Goal: Task Accomplishment & Management: Use online tool/utility

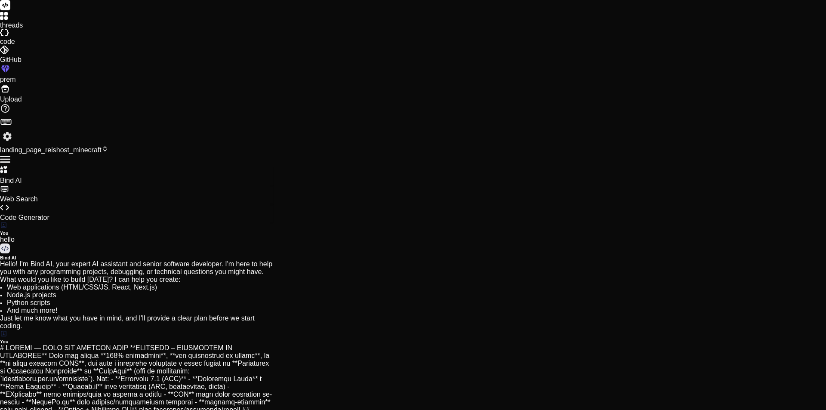
scroll to position [466, 0]
click at [3, 15] on icon at bounding box center [1, 13] width 3 height 3
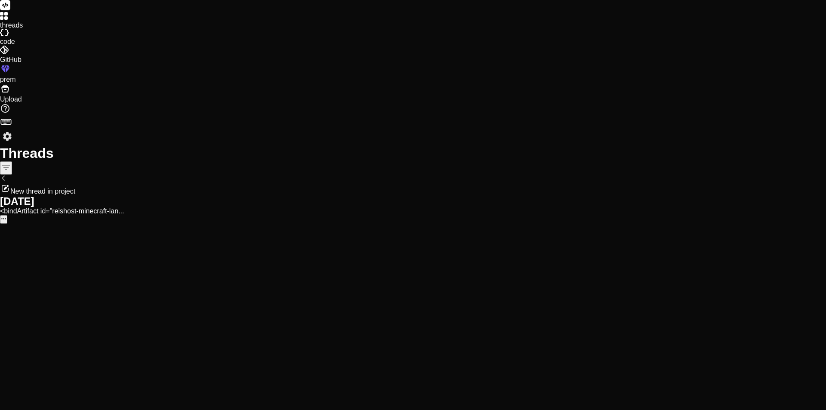
click at [3, 15] on icon at bounding box center [1, 13] width 3 height 3
click at [10, 10] on rect at bounding box center [5, 5] width 10 height 10
click at [10, 8] on rect at bounding box center [5, 5] width 10 height 10
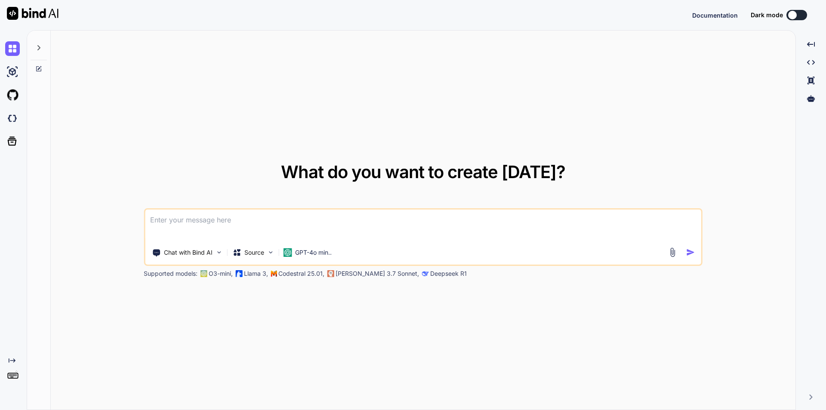
click at [193, 224] on textarea at bounding box center [423, 226] width 557 height 32
click at [208, 252] on p "Chat with Bind AI" at bounding box center [188, 252] width 49 height 9
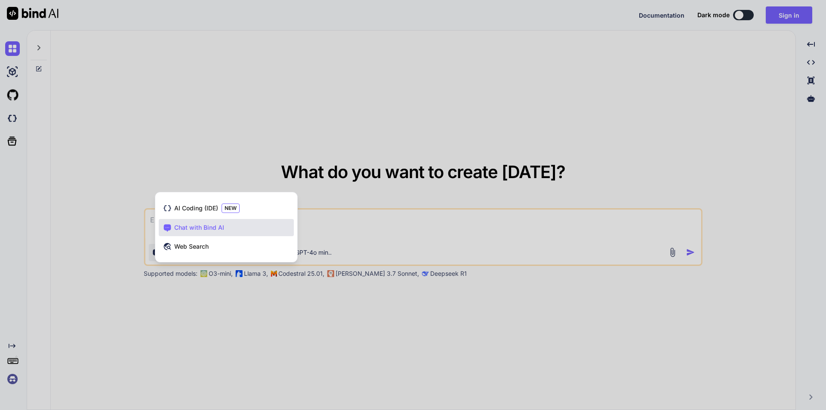
click at [222, 326] on div at bounding box center [413, 205] width 826 height 410
type textarea "x"
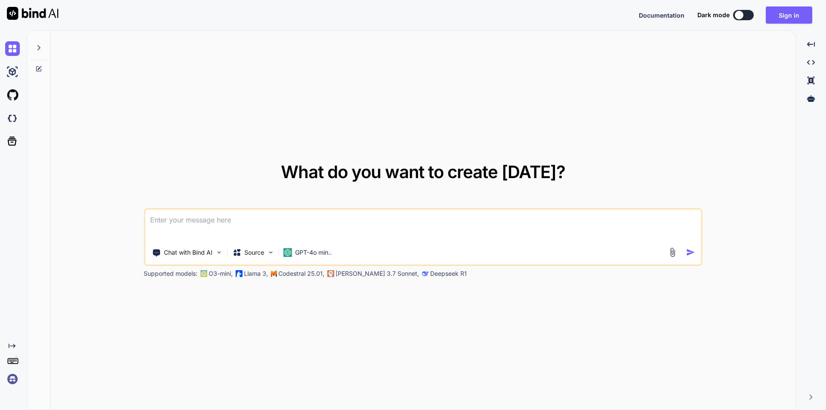
click at [239, 228] on textarea at bounding box center [423, 226] width 557 height 32
paste textarea
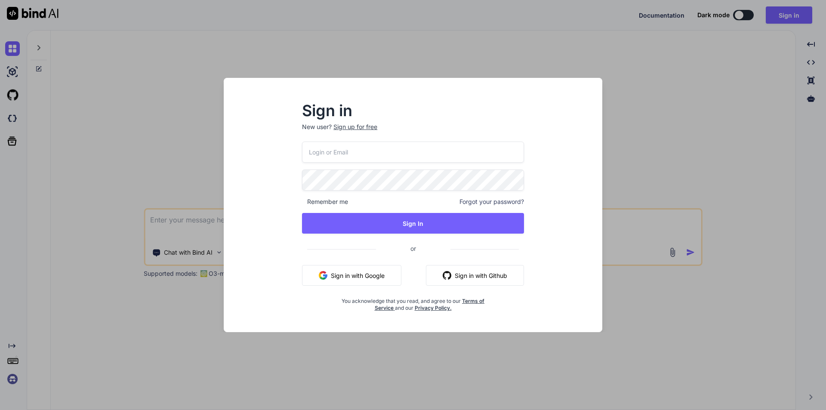
click at [696, 33] on div "Sign in New user? Sign up for free Remember me Forgot your password? Sign In or…" at bounding box center [413, 205] width 826 height 410
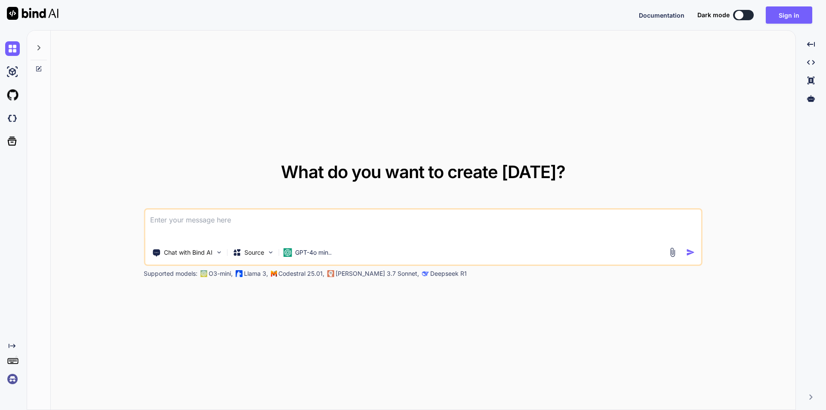
drag, startPoint x: 55, startPoint y: 93, endPoint x: 51, endPoint y: 90, distance: 4.6
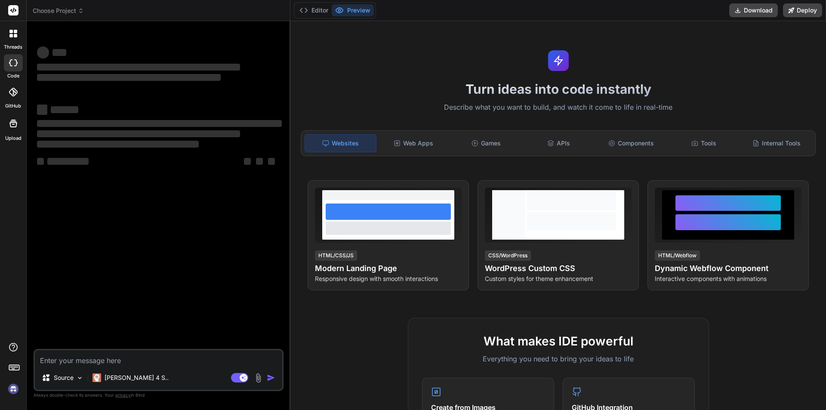
click at [63, 12] on span "Choose Project" at bounding box center [58, 10] width 51 height 9
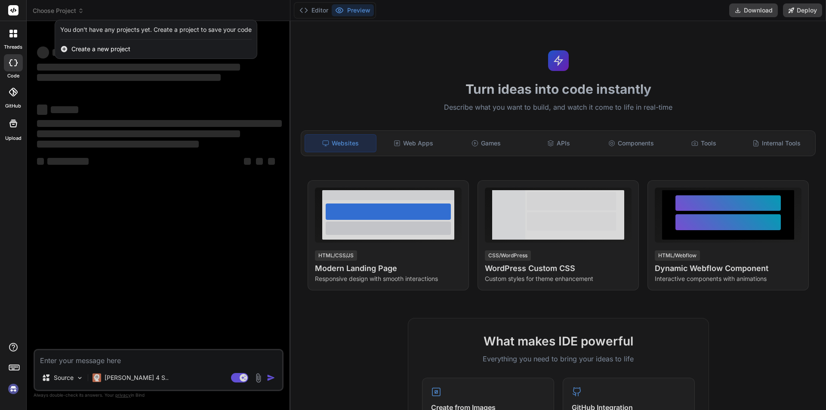
click at [96, 53] on span "Create a new project" at bounding box center [100, 49] width 59 height 9
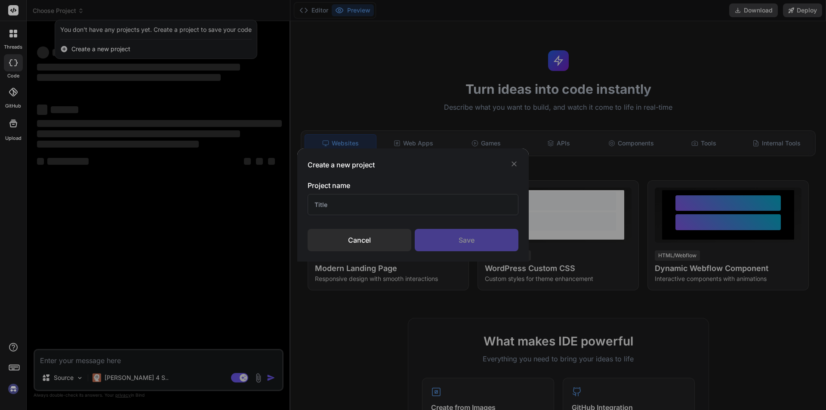
click at [351, 202] on input "text" at bounding box center [413, 204] width 211 height 21
type textarea "x"
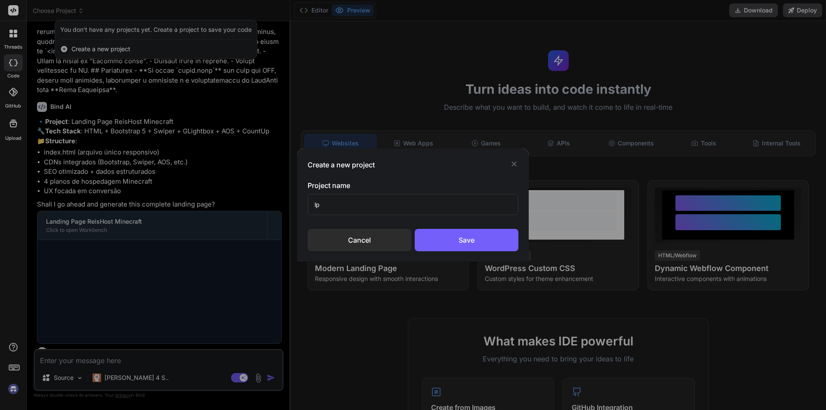
scroll to position [1049, 0]
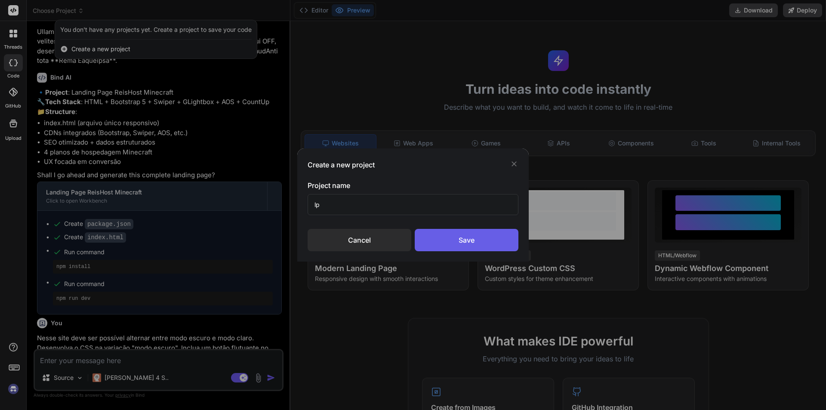
type input "lp"
click at [473, 246] on div "Save" at bounding box center [467, 240] width 104 height 22
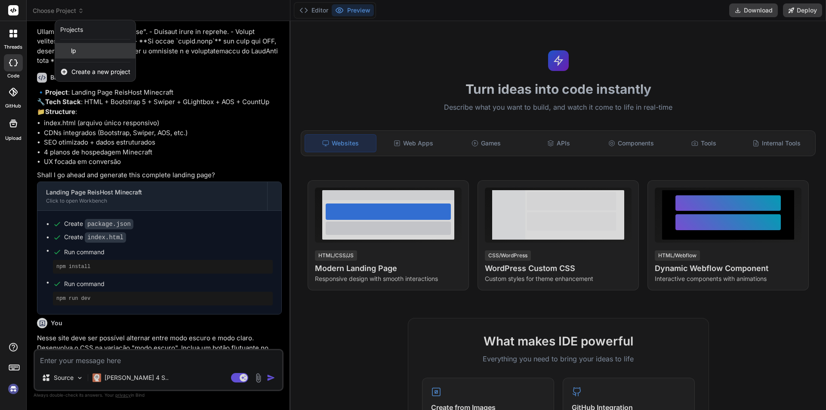
click at [77, 54] on div "lp" at bounding box center [95, 50] width 80 height 15
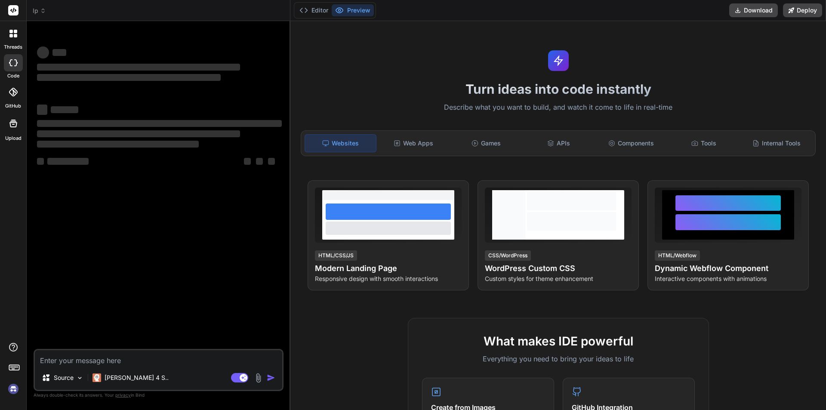
click at [109, 358] on textarea at bounding box center [159, 357] width 248 height 15
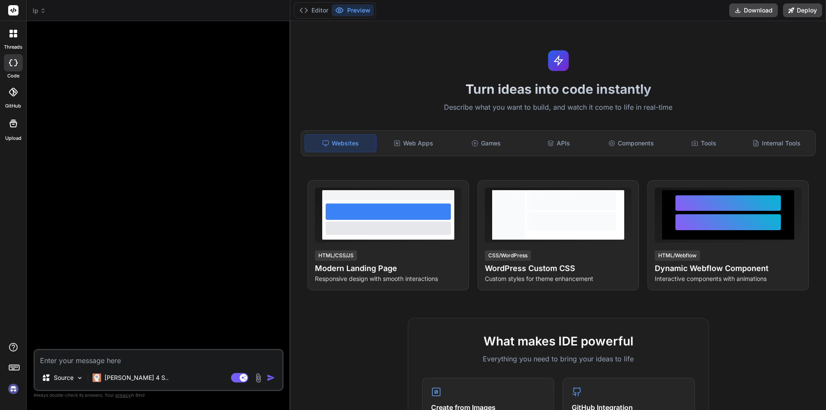
paste textarea "PROMPT — GERE UM SITE NESSE LAYOUT (REISHOST • HOSPEDAGEM MINECRAFT) Gere um si…"
type textarea "x"
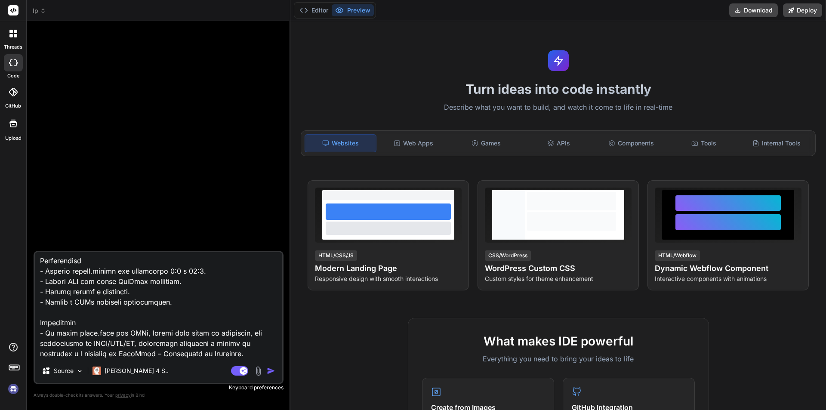
type textarea "PROMPT — GERE UM SITE NESSE LAYOUT (REISHOST • HOSPEDAGEM MINECRAFT) Gere um si…"
click at [275, 373] on img "button" at bounding box center [271, 371] width 9 height 9
type textarea "x"
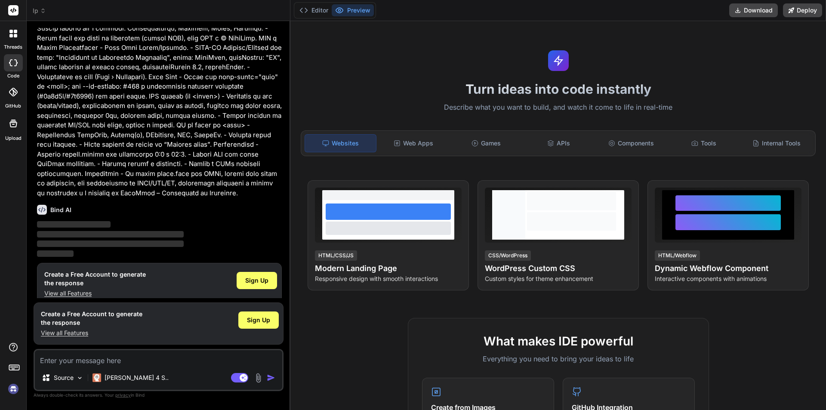
scroll to position [712, 0]
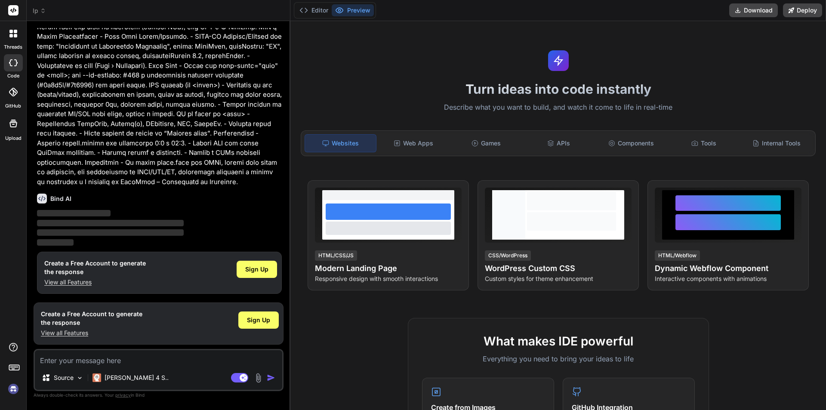
drag, startPoint x: 90, startPoint y: 263, endPoint x: 121, endPoint y: 273, distance: 33.4
click at [121, 273] on h1 "Create a Free Account to generate the response" at bounding box center [95, 267] width 102 height 17
click at [255, 271] on span "Sign Up" at bounding box center [256, 269] width 23 height 9
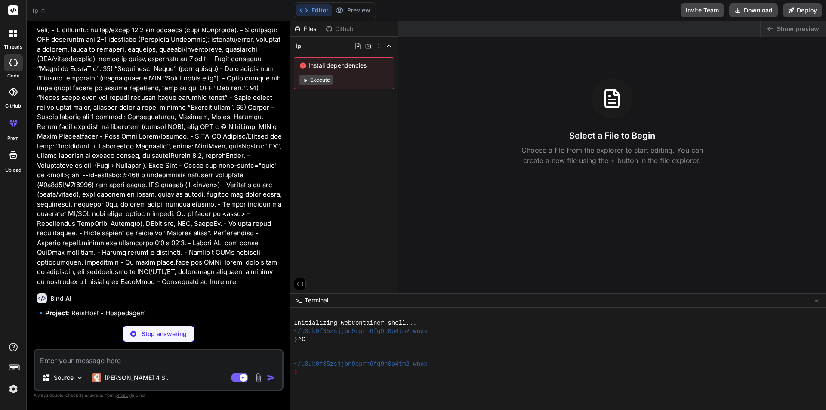
scroll to position [614, 0]
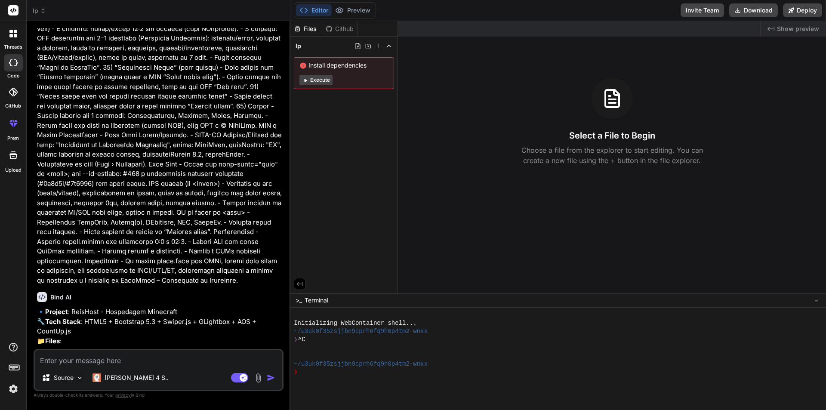
drag, startPoint x: 331, startPoint y: 123, endPoint x: 319, endPoint y: 120, distance: 12.8
click at [319, 120] on div "Files Github lp Install dependencies Execute" at bounding box center [345, 157] width 108 height 272
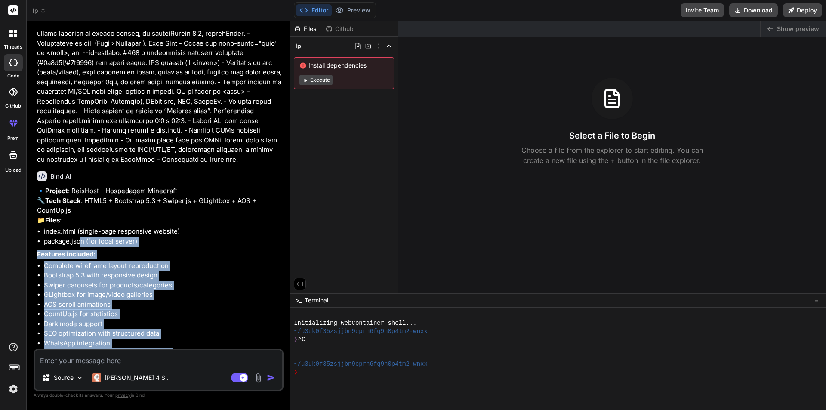
scroll to position [778, 0]
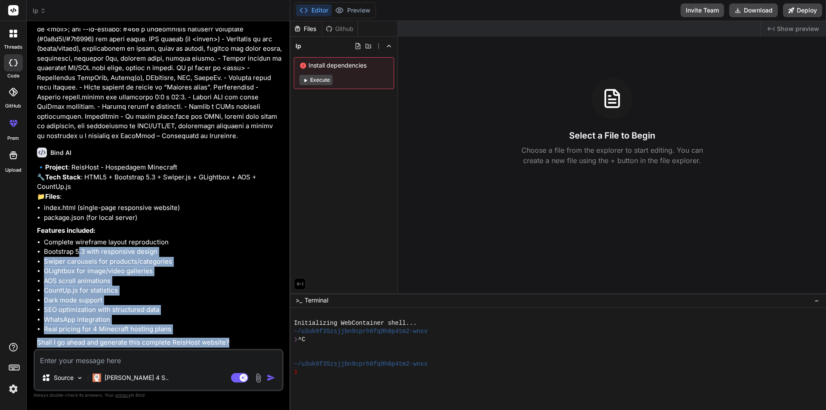
drag, startPoint x: 234, startPoint y: 344, endPoint x: 79, endPoint y: 251, distance: 180.1
click at [79, 251] on div "🔹 Project : ReisHost - Hospedagem Minecraft 🔧 Tech Stack : HTML5 + Bootstrap 5.…" at bounding box center [159, 255] width 245 height 185
click at [85, 264] on li "Swiper carousels for products/categories" at bounding box center [163, 262] width 238 height 10
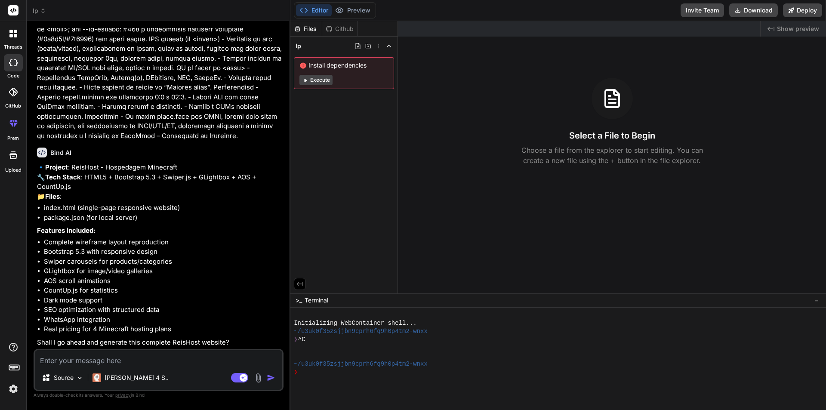
click at [117, 360] on textarea at bounding box center [159, 357] width 248 height 15
type textarea "x"
type textarea "y"
type textarea "x"
type textarea "ye"
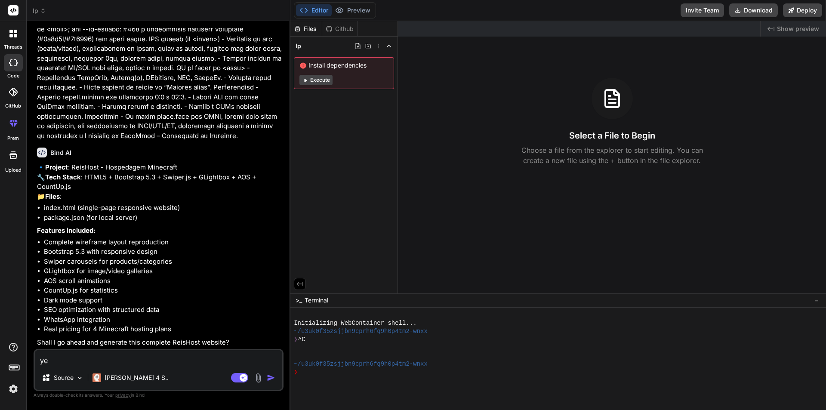
type textarea "x"
type textarea "yea"
type textarea "x"
type textarea "yeah"
type textarea "x"
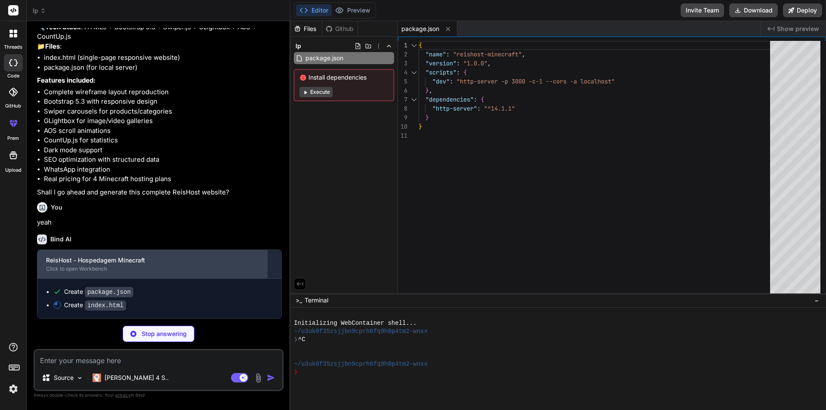
scroll to position [928, 0]
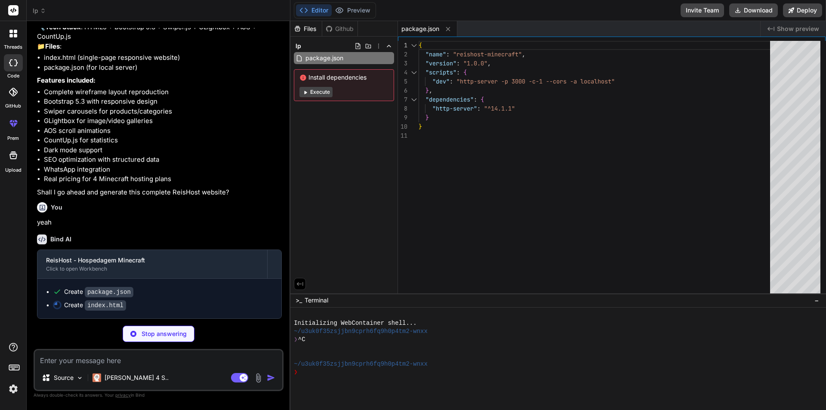
type textarea "x"
type textarea "}, observerOptions); document.querySelectorAll('.stats-bubble').forEach(bubble …"
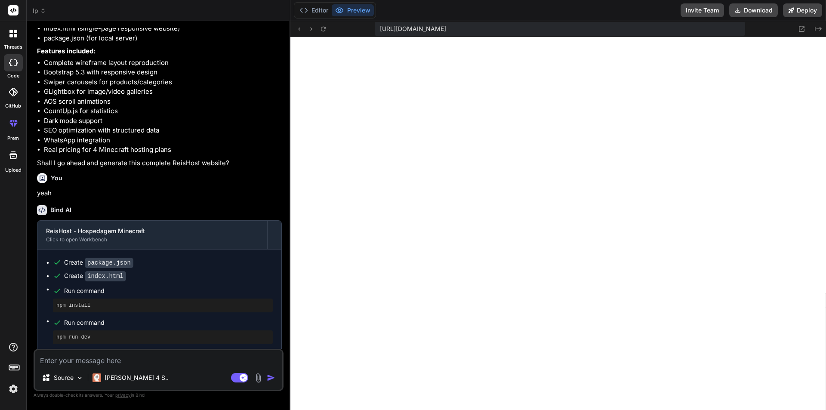
scroll to position [962, 0]
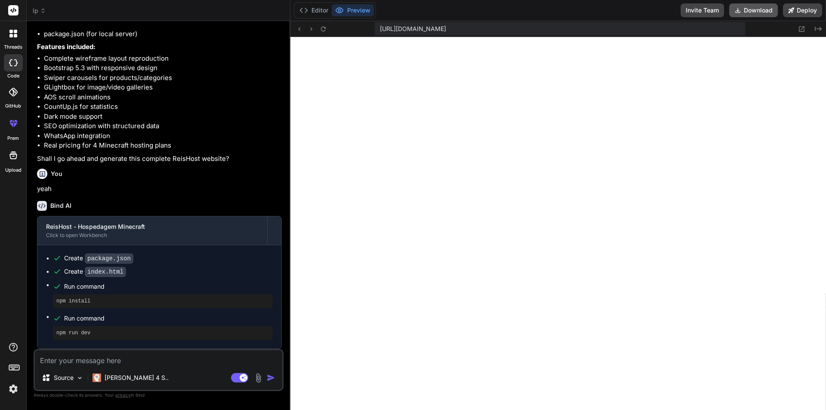
click at [756, 6] on button "Download" at bounding box center [754, 10] width 49 height 14
click at [157, 362] on textarea at bounding box center [159, 357] width 248 height 15
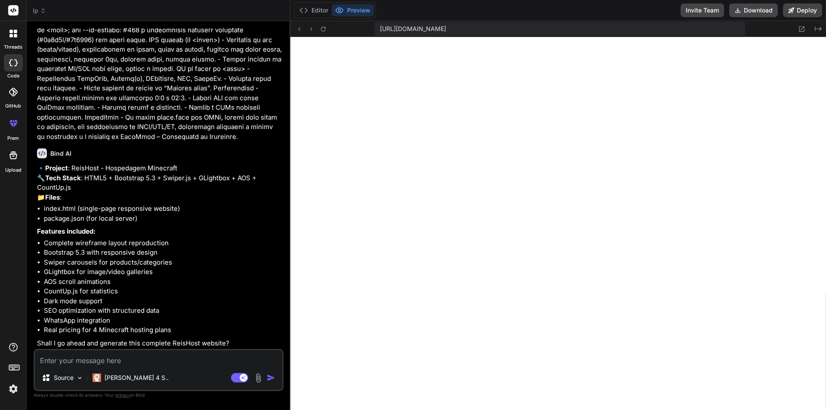
scroll to position [746, 0]
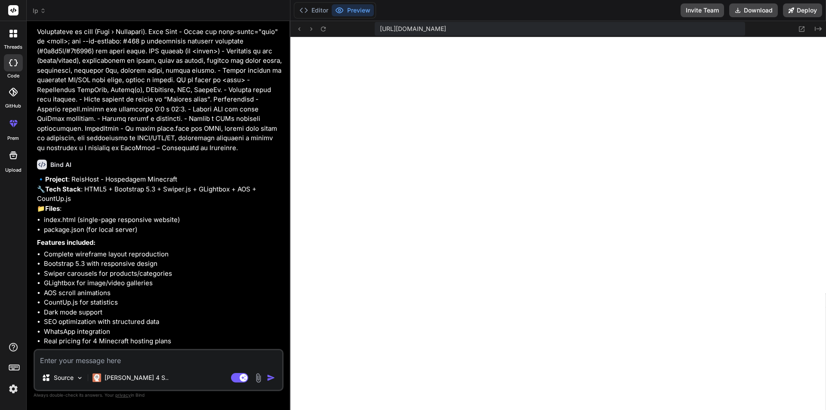
drag, startPoint x: 7, startPoint y: 60, endPoint x: 40, endPoint y: 12, distance: 58.8
click at [40, 12] on icon at bounding box center [43, 11] width 6 height 6
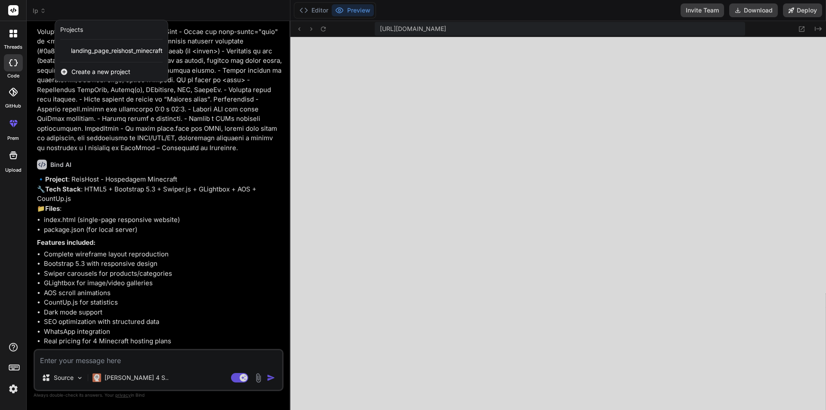
drag, startPoint x: 107, startPoint y: 53, endPoint x: 9, endPoint y: 10, distance: 107.4
drag, startPoint x: 9, startPoint y: 10, endPoint x: 70, endPoint y: 8, distance: 61.6
click at [72, 6] on div at bounding box center [413, 205] width 826 height 410
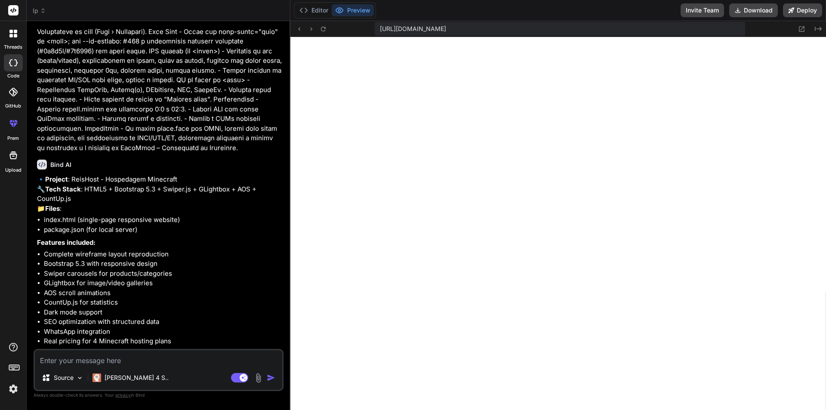
click at [42, 10] on icon at bounding box center [43, 9] width 3 height 1
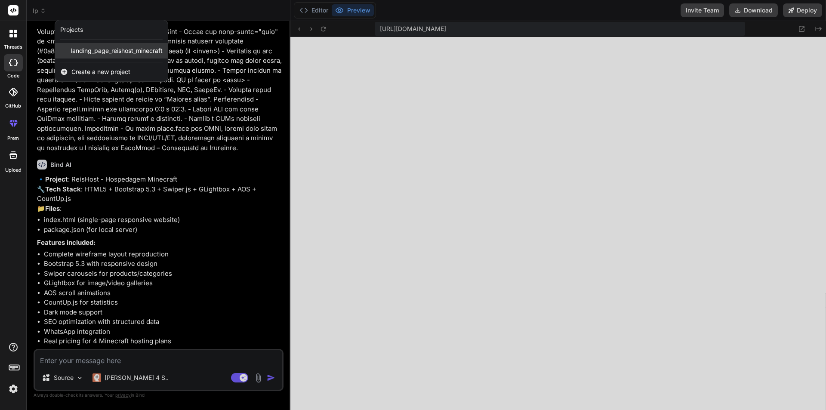
click at [82, 50] on span "landing_page_reishost_minecraft" at bounding box center [117, 50] width 92 height 9
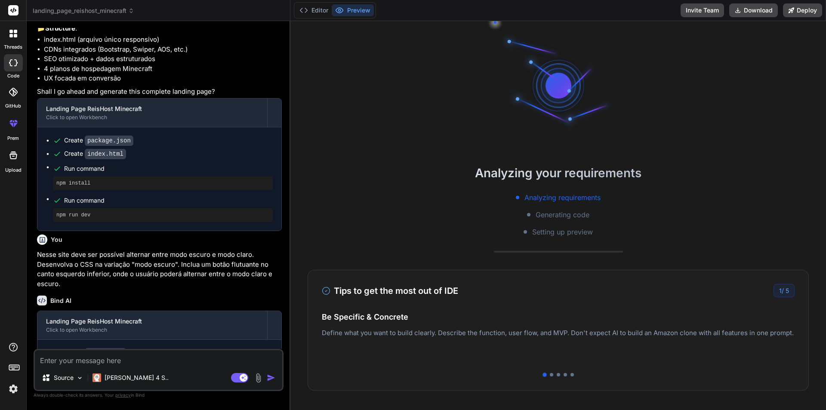
scroll to position [1180, 0]
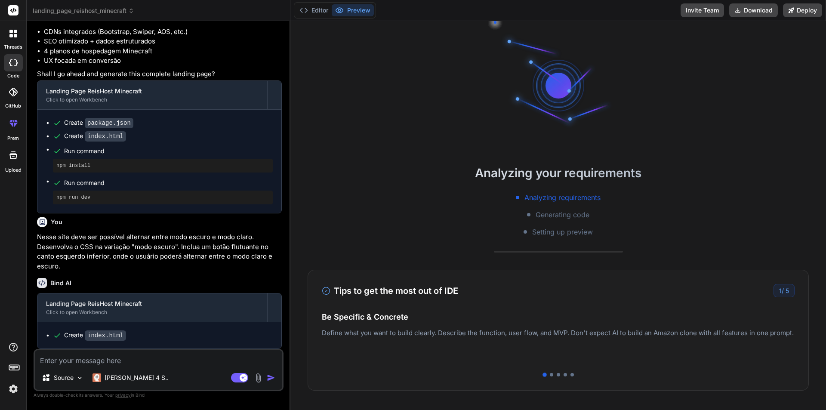
click at [69, 6] on span "landing_page_reishost_minecraft" at bounding box center [84, 10] width 102 height 9
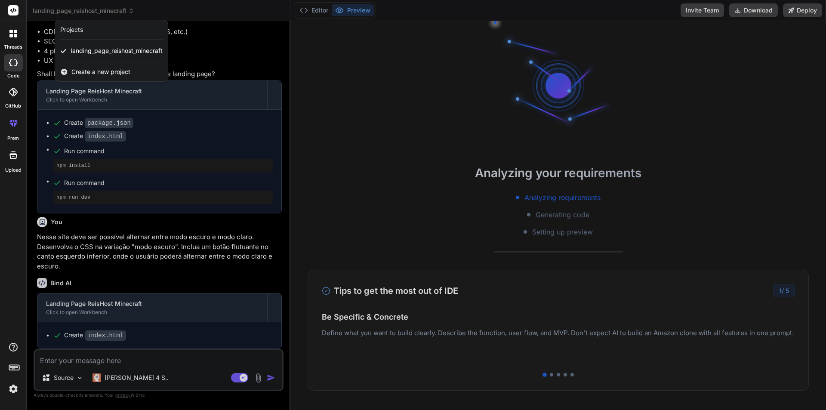
click at [136, 262] on div at bounding box center [413, 205] width 826 height 410
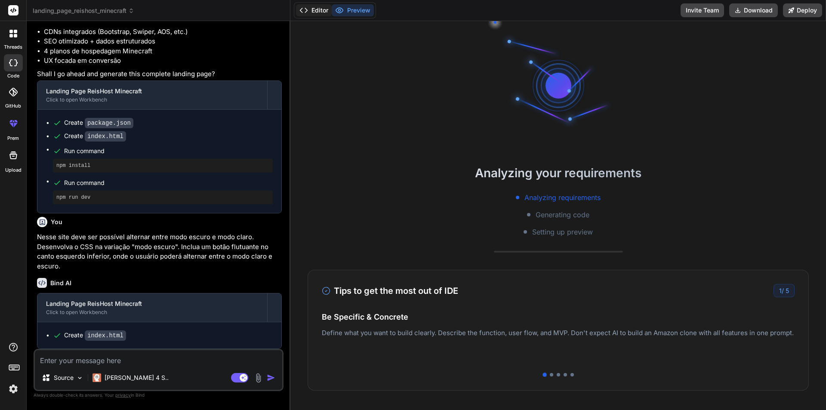
click at [317, 6] on button "Editor" at bounding box center [314, 10] width 36 height 12
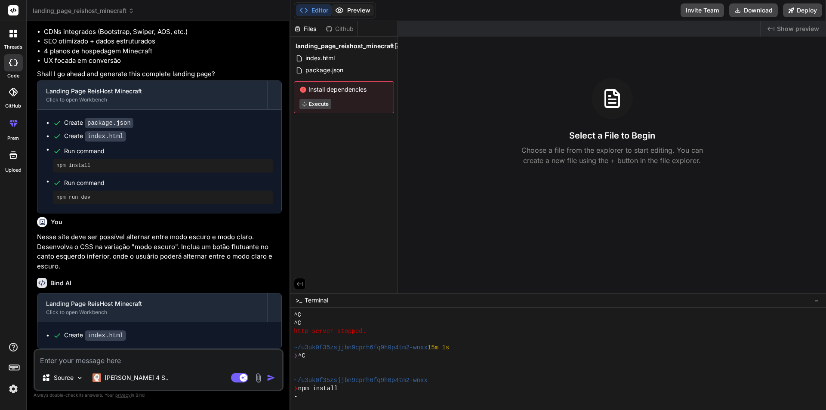
click at [356, 8] on button "Preview" at bounding box center [353, 10] width 42 height 12
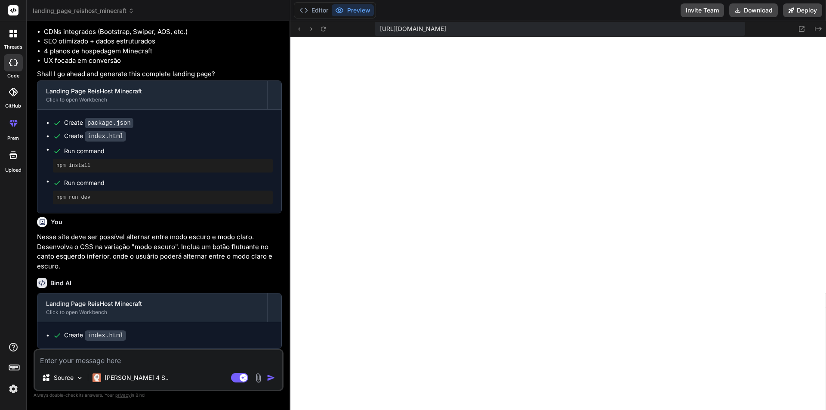
scroll to position [736, 0]
type textarea "x"
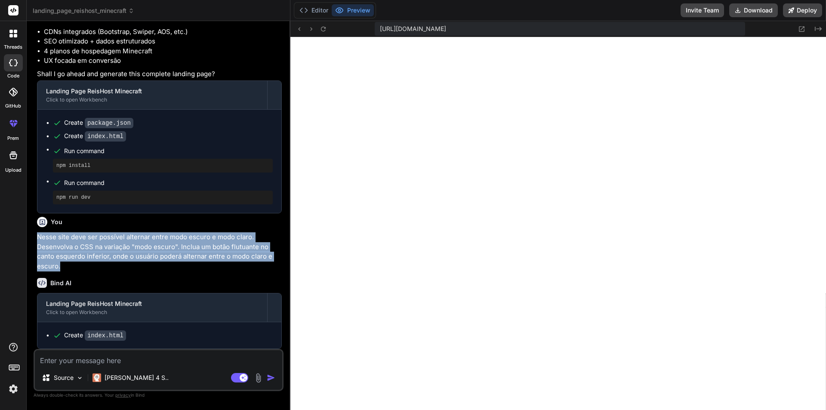
drag, startPoint x: 71, startPoint y: 266, endPoint x: 37, endPoint y: 241, distance: 42.1
click at [37, 241] on p "Nesse site deve ser possível alternar entre modo escuro e modo claro. Desenvolv…" at bounding box center [159, 251] width 245 height 39
copy p "Nesse site deve ser possível alternar entre modo escuro e modo claro. Desenvolv…"
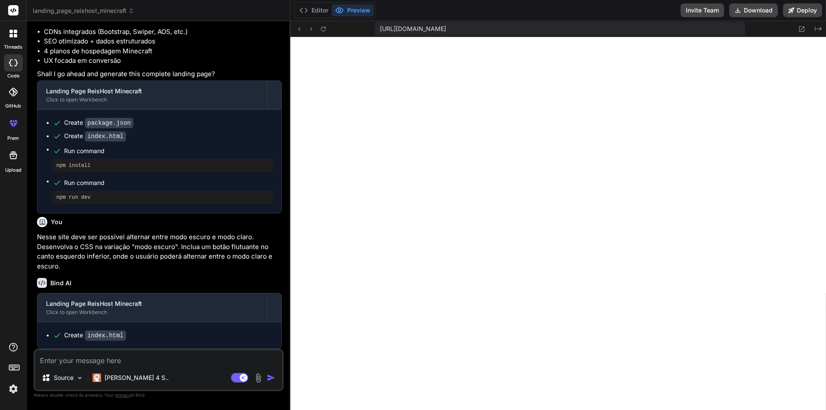
click at [75, 9] on span "landing_page_reishost_minecraft" at bounding box center [84, 10] width 102 height 9
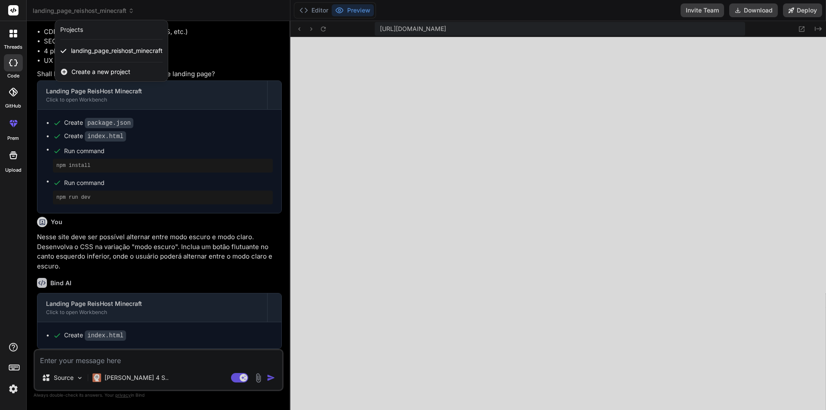
drag, startPoint x: 152, startPoint y: 37, endPoint x: 142, endPoint y: 41, distance: 9.7
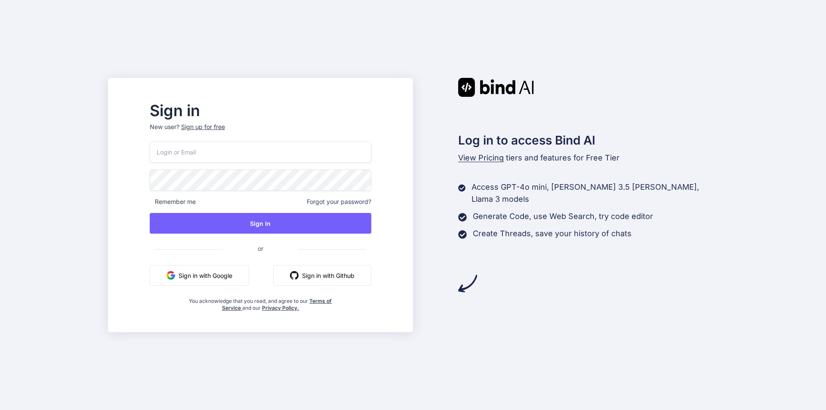
click at [249, 266] on button "Sign in with Google" at bounding box center [199, 275] width 99 height 21
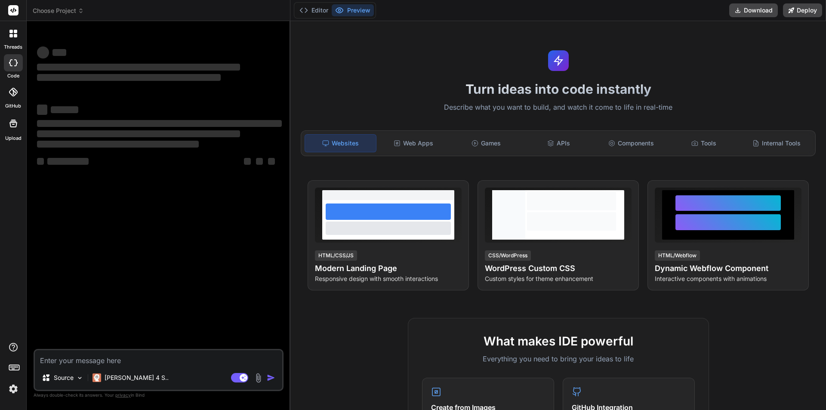
click at [49, 4] on header "Choose Project Created with Pixso." at bounding box center [159, 10] width 264 height 21
click at [51, 6] on header "Choose Project Created with Pixso." at bounding box center [159, 10] width 264 height 21
click at [53, 8] on span "Choose Project" at bounding box center [58, 10] width 51 height 9
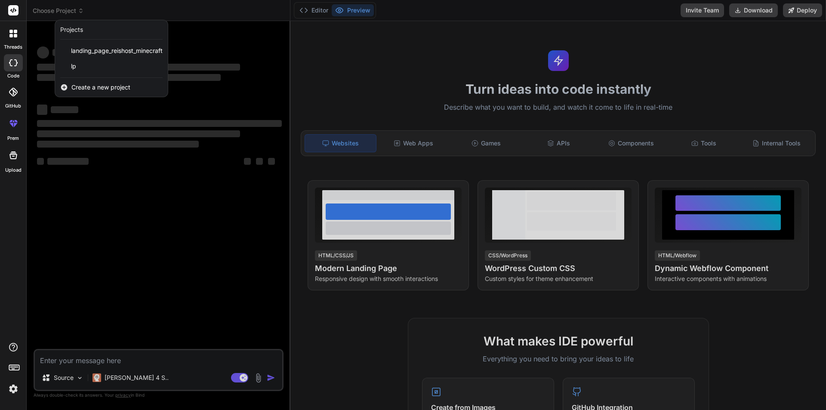
click at [145, 4] on div at bounding box center [413, 205] width 826 height 410
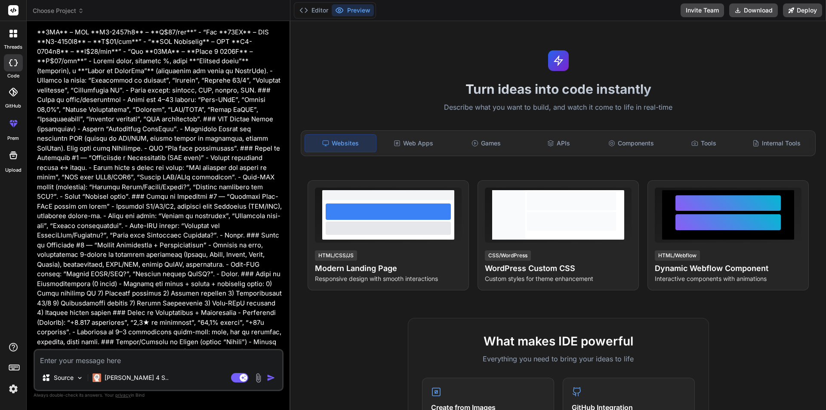
click at [71, 10] on span "Choose Project" at bounding box center [58, 10] width 51 height 9
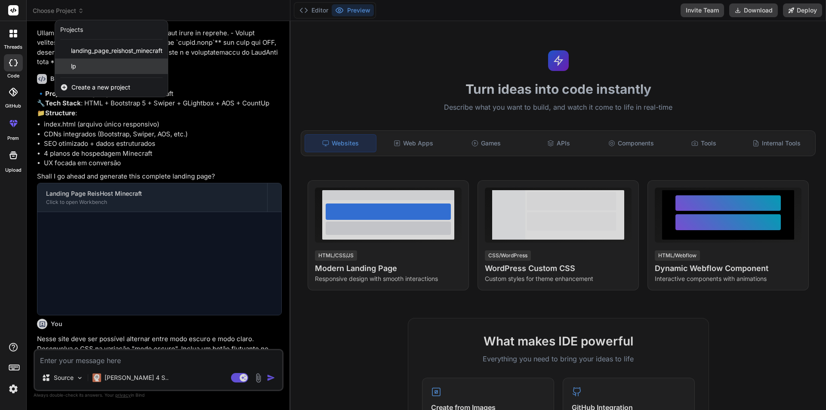
scroll to position [1049, 0]
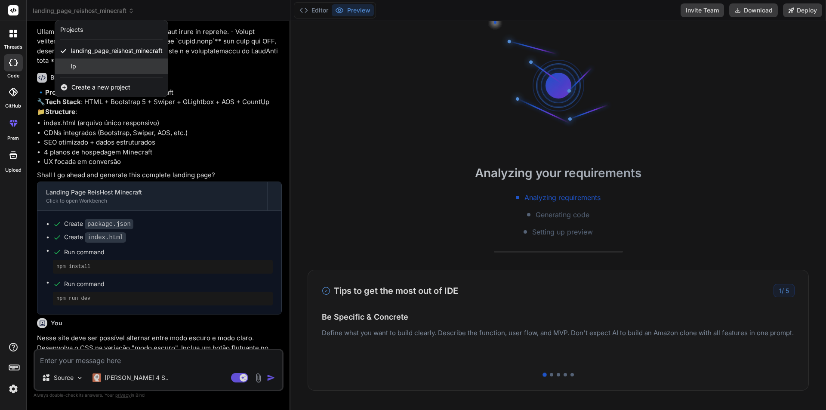
click at [80, 62] on div "lp" at bounding box center [111, 66] width 113 height 15
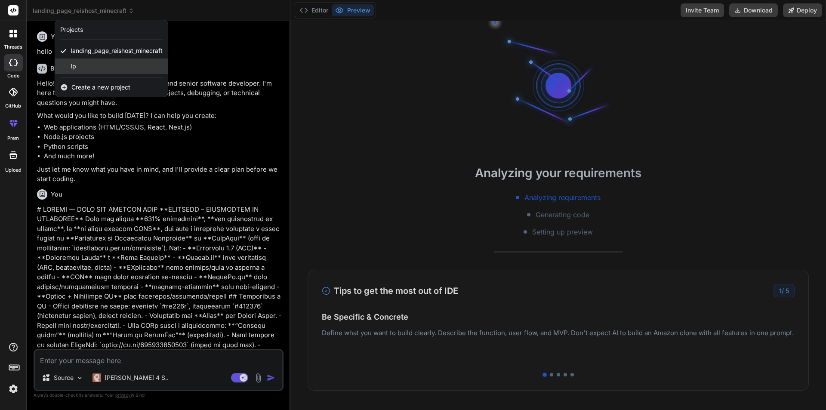
scroll to position [49, 0]
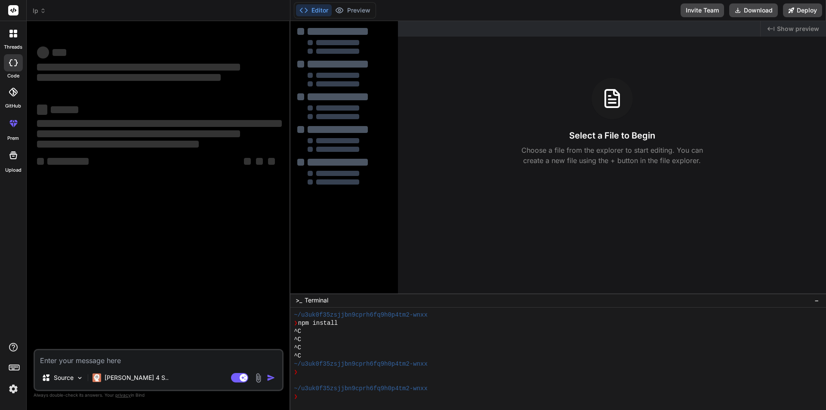
click at [109, 362] on textarea at bounding box center [159, 357] width 248 height 15
paste textarea "Nesse site deve ser possível alternar entre modo escuro e modo claro. Desenvolv…"
type textarea "x"
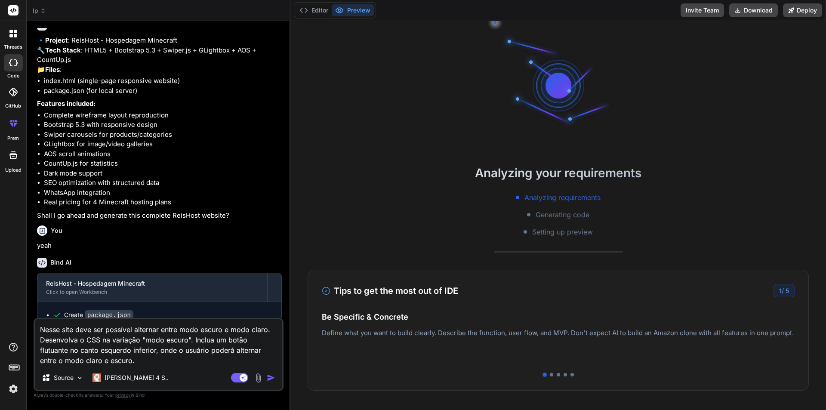
scroll to position [889, 0]
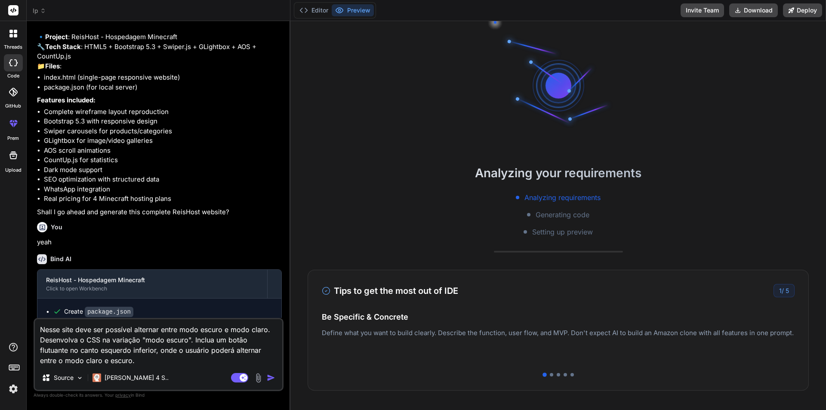
type textarea "Nesse site deve ser possível alternar entre modo escuro e modo claro. Desenvolv…"
click at [271, 380] on img "button" at bounding box center [271, 378] width 9 height 9
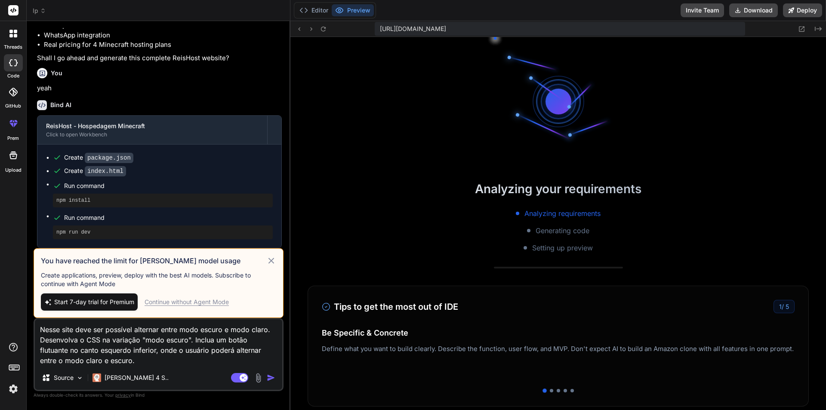
scroll to position [376, 0]
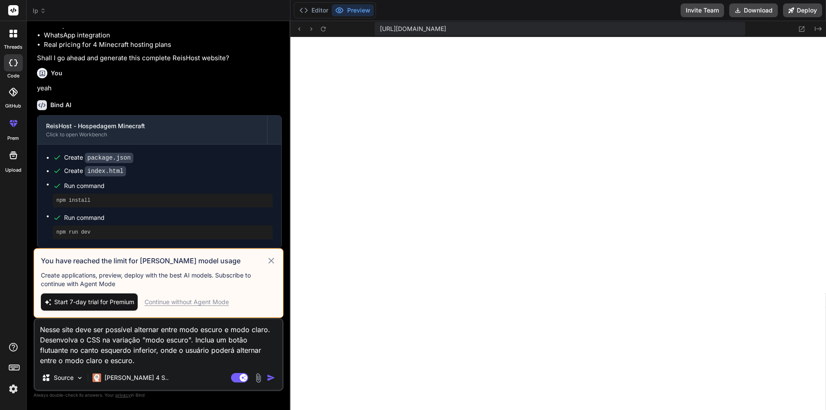
click at [101, 302] on span "Start 7-day trial for Premium" at bounding box center [94, 302] width 80 height 9
type textarea "x"
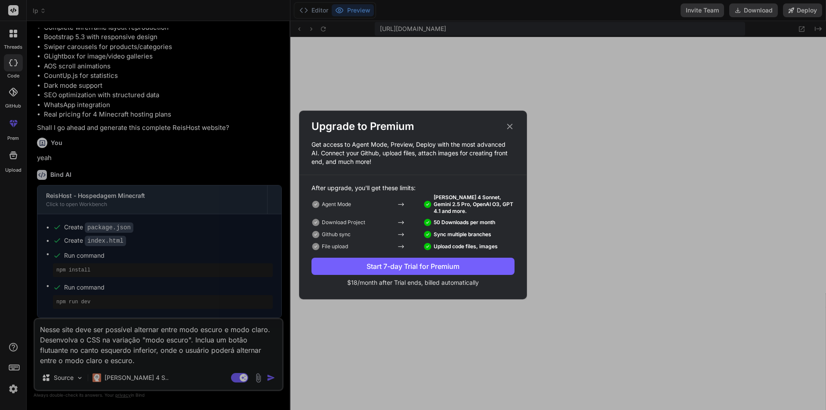
click at [411, 265] on div "Start 7-day Trial for Premium" at bounding box center [413, 266] width 203 height 10
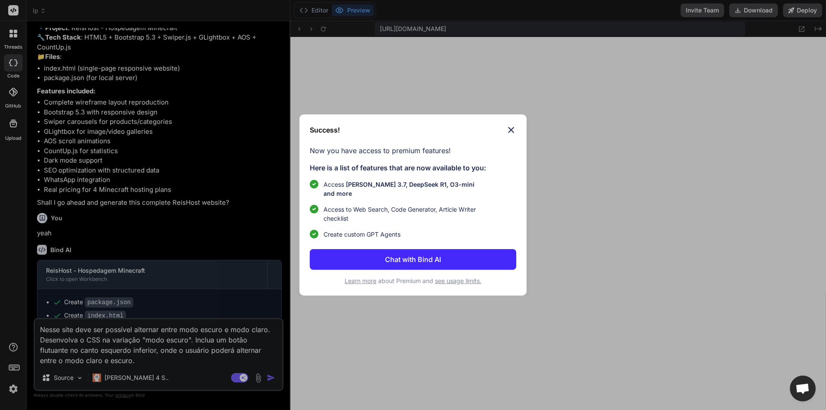
scroll to position [889, 0]
click at [517, 138] on div "Success! Now you have access to premium features! Here is a list of features th…" at bounding box center [413, 205] width 227 height 181
click at [512, 133] on img at bounding box center [511, 130] width 10 height 10
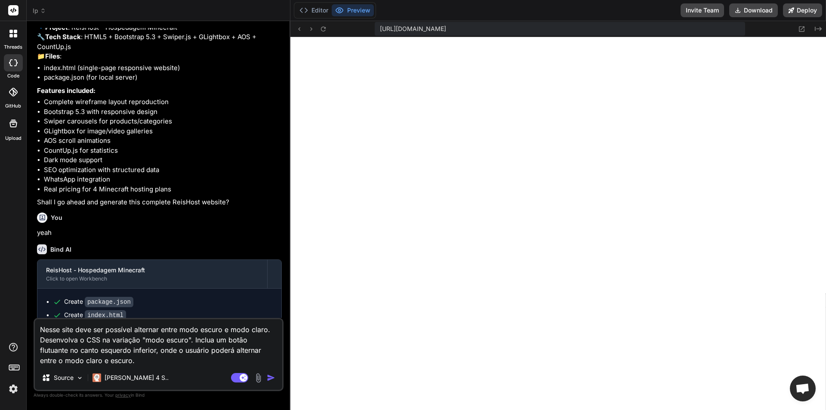
click at [274, 378] on img "button" at bounding box center [271, 378] width 9 height 9
type textarea "x"
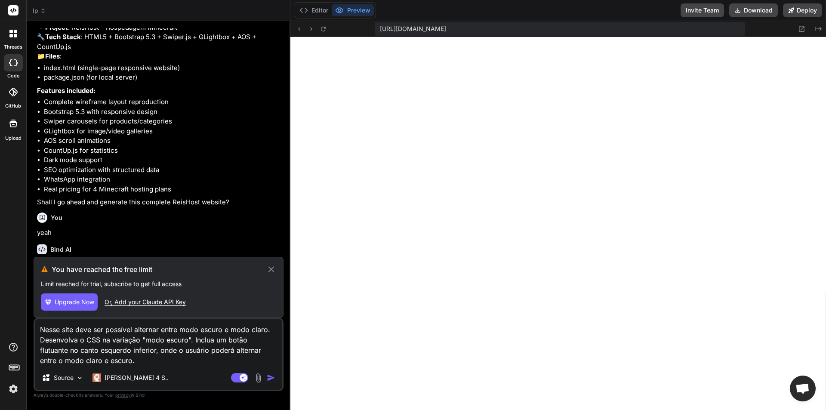
click at [95, 276] on div "You have reached the free limit Limit reached for trial, subscribe to get full …" at bounding box center [159, 287] width 250 height 61
click at [124, 340] on textarea "Nesse site deve ser possível alternar entre modo escuro e modo claro. Desenvolv…" at bounding box center [159, 342] width 248 height 46
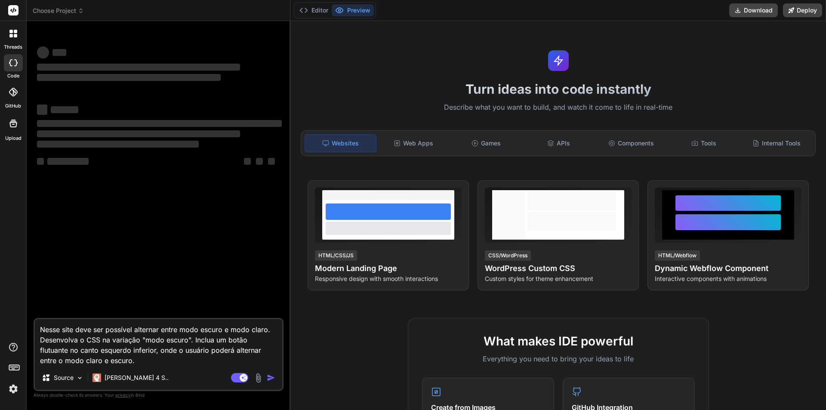
click at [127, 360] on textarea "Nesse site deve ser possível alternar entre modo escuro e modo claro. Desenvolv…" at bounding box center [159, 342] width 248 height 46
click at [121, 362] on textarea "Nesse site deve ser possível alternar entre modo escuro e modo claro. Desenvolv…" at bounding box center [159, 342] width 248 height 46
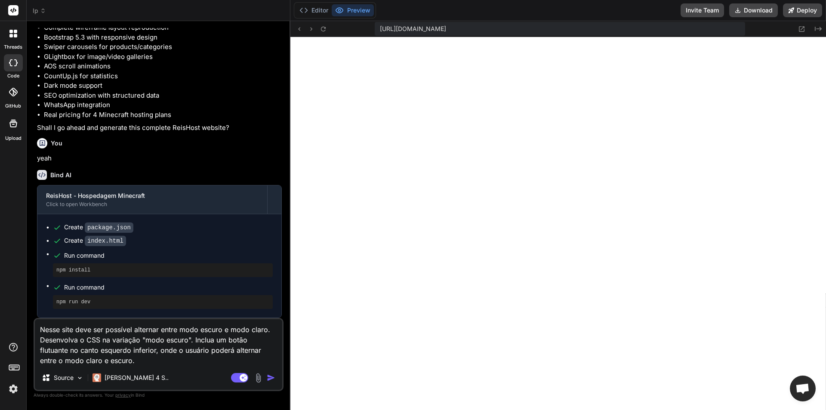
scroll to position [262, 0]
click at [267, 378] on img "button" at bounding box center [271, 378] width 9 height 9
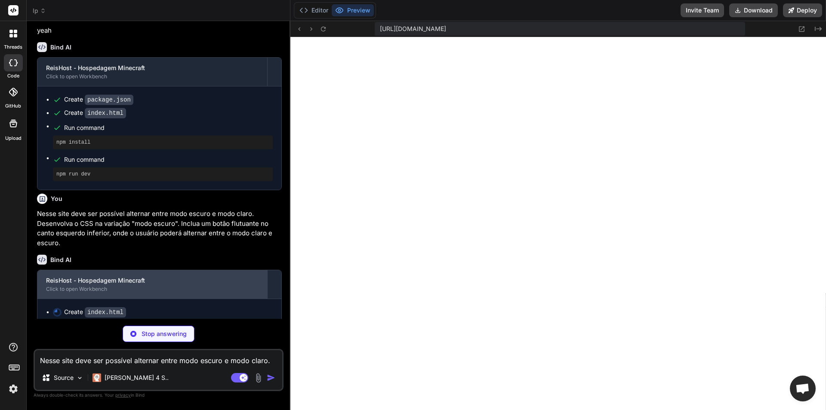
scroll to position [1127, 0]
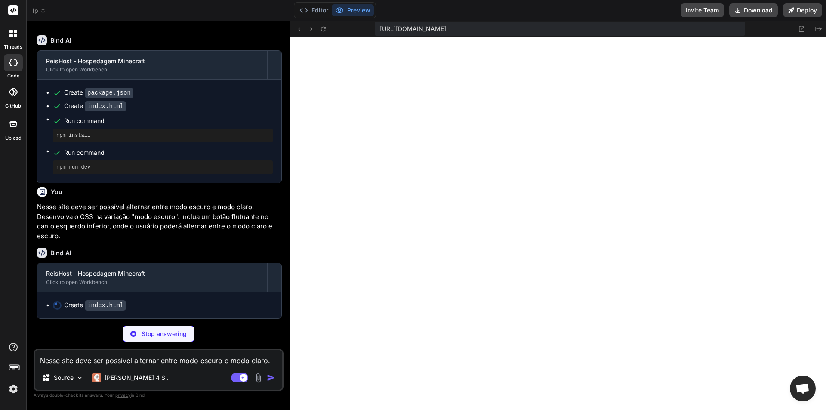
drag, startPoint x: 195, startPoint y: 246, endPoint x: 173, endPoint y: 242, distance: 22.4
click at [173, 242] on div "Bind AI ReisHost - Hospedagem Minecraft Click to open Workbench Create index.ht…" at bounding box center [159, 280] width 245 height 78
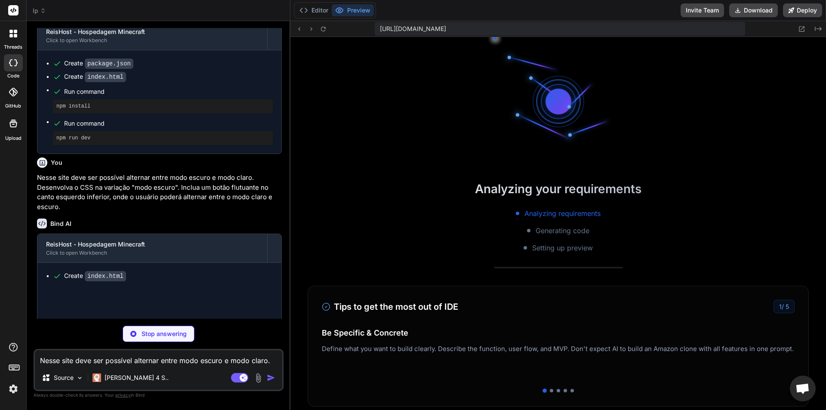
scroll to position [564, 0]
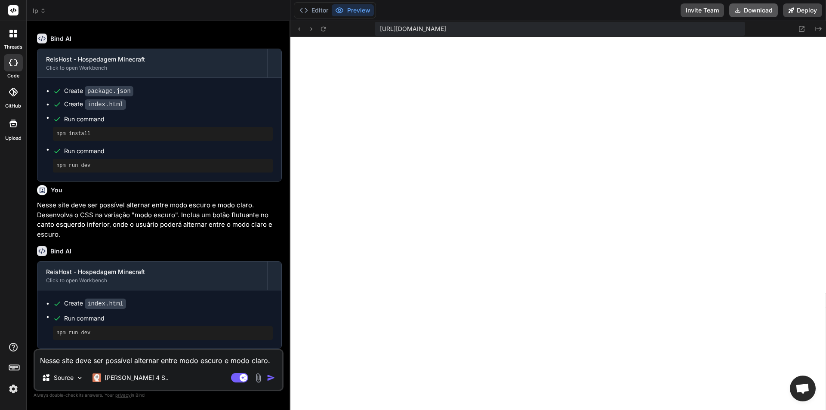
click at [760, 12] on button "Download" at bounding box center [754, 10] width 49 height 14
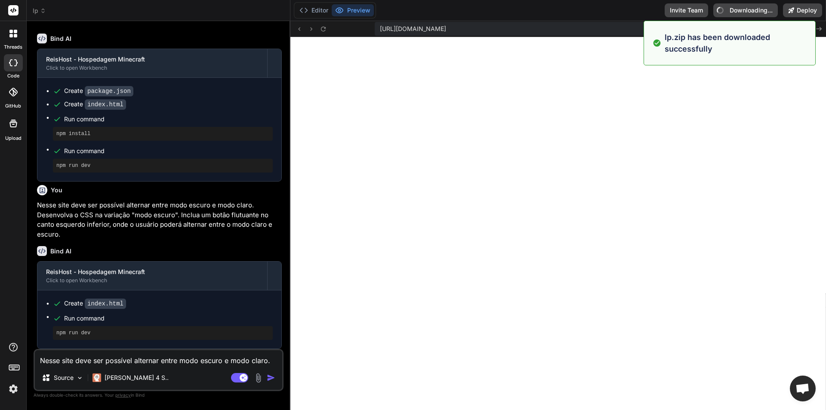
type textarea "x"
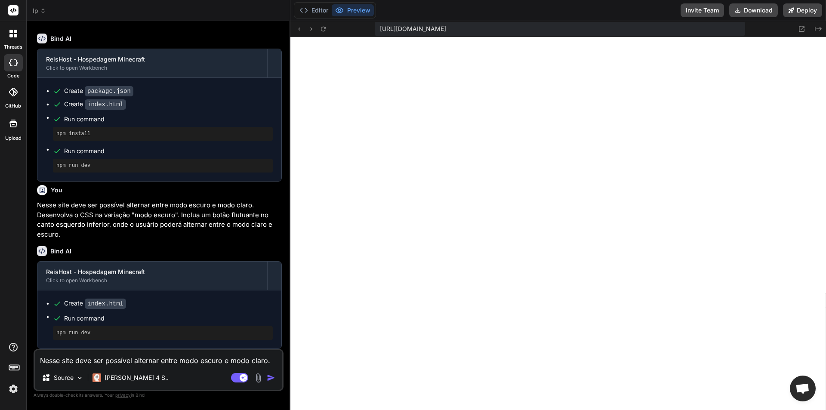
click at [144, 355] on textarea "Nesse site deve ser possível alternar entre modo escuro e modo claro. Desenvolv…" at bounding box center [159, 357] width 248 height 15
type textarea "r"
type textarea "x"
type textarea "re"
type textarea "x"
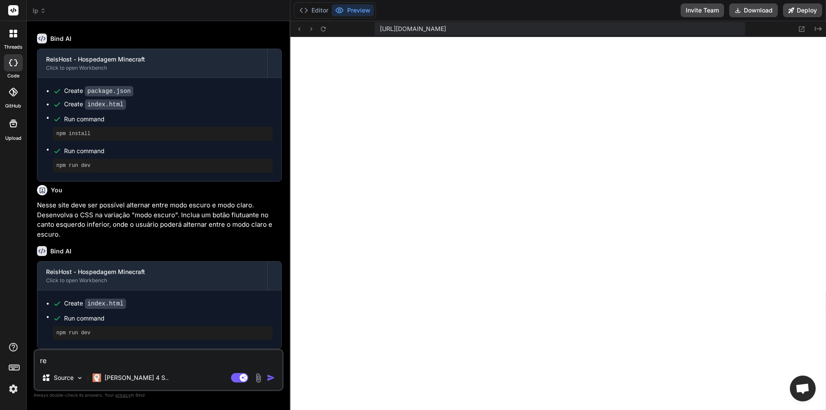
type textarea "rem"
type textarea "x"
type textarea "remo"
type textarea "x"
type textarea "remov"
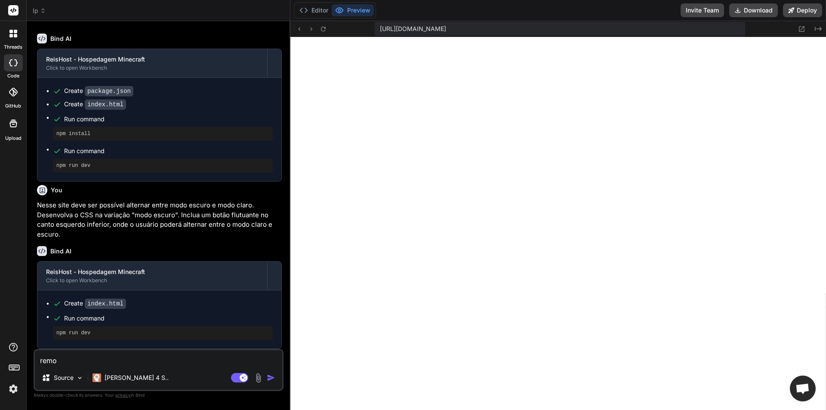
type textarea "x"
type textarea "remova"
type textarea "x"
type textarea "remova"
type textarea "x"
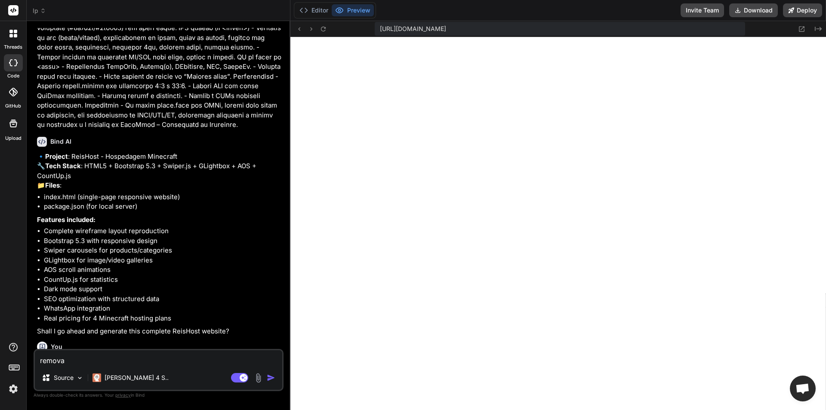
scroll to position [828, 0]
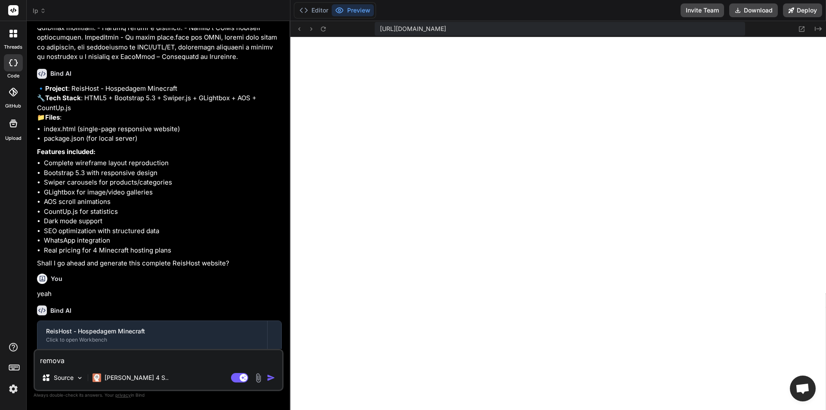
click at [120, 207] on li "AOS scroll animations" at bounding box center [163, 202] width 238 height 10
drag, startPoint x: 120, startPoint y: 230, endPoint x: 121, endPoint y: 246, distance: 15.6
click at [105, 207] on li "AOS scroll animations" at bounding box center [163, 202] width 238 height 10
click at [121, 359] on textarea "remova" at bounding box center [159, 357] width 248 height 15
type textarea "remova o"
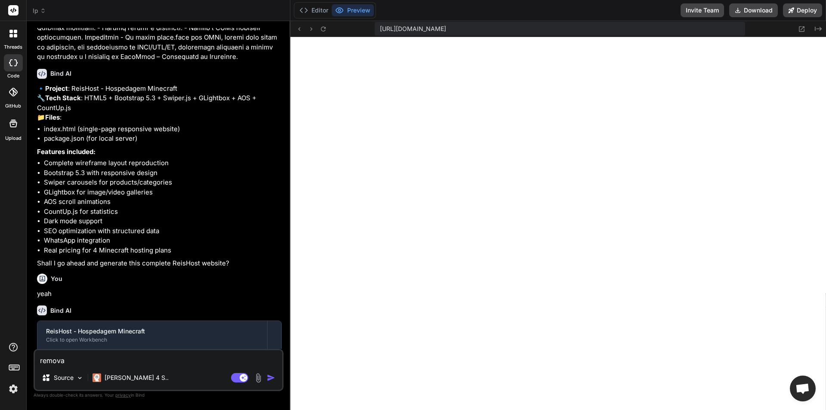
type textarea "x"
type textarea "remova o"
type textarea "x"
type textarea "remova o s"
type textarea "x"
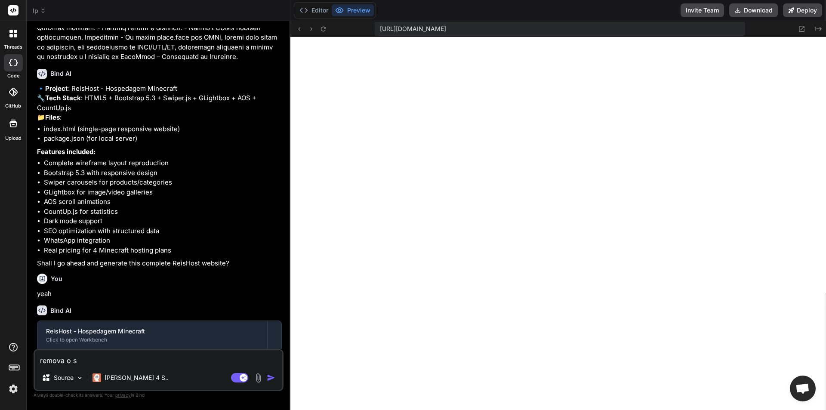
type textarea "remova o sw"
type textarea "x"
type textarea "remova o swi"
type textarea "x"
type textarea "remova o swip"
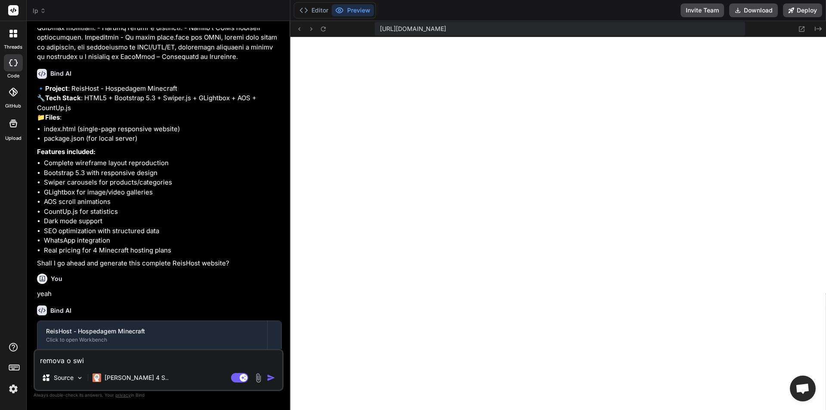
type textarea "x"
type textarea "remova o swipe"
type textarea "x"
type textarea "remova o swiper"
type textarea "x"
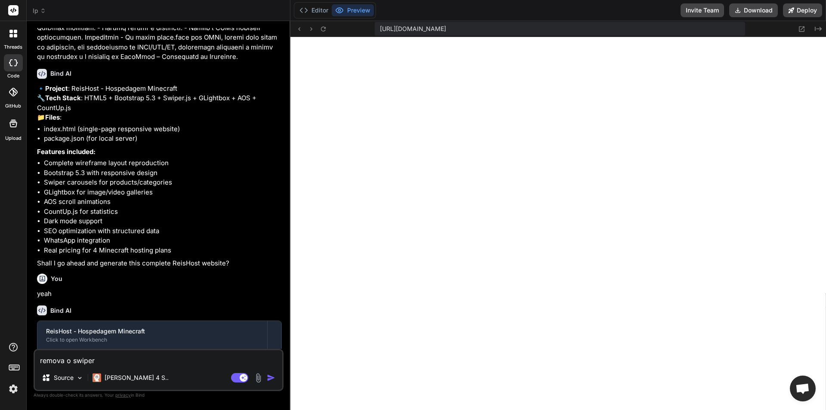
type textarea "x"
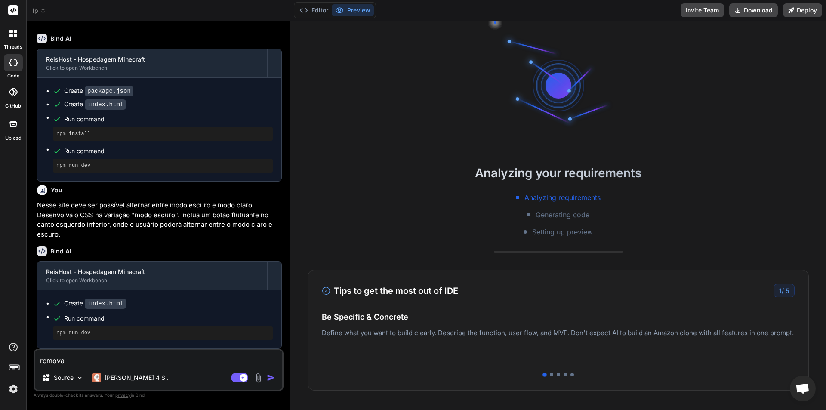
scroll to position [41, 0]
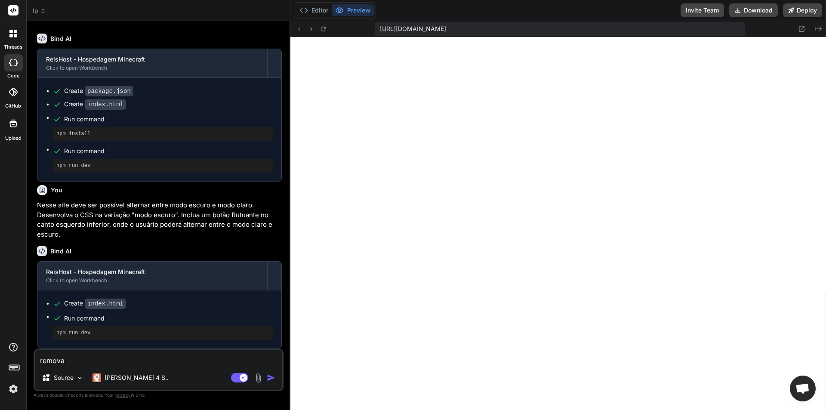
type textarea "x"
